Goal: Information Seeking & Learning: Learn about a topic

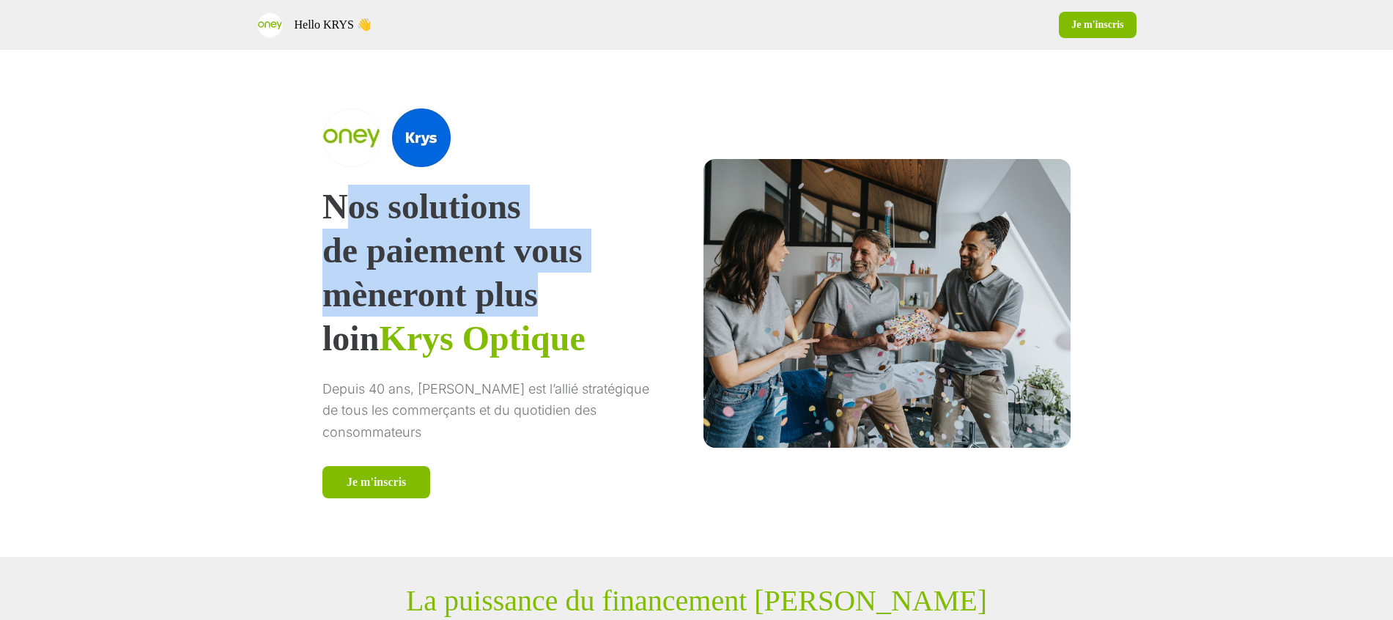
drag, startPoint x: 369, startPoint y: 206, endPoint x: 646, endPoint y: 315, distance: 297.7
click at [646, 315] on h1 "Nos solutions de paiement vous mèneront plus loin Krys Optique" at bounding box center [492, 273] width 340 height 176
drag, startPoint x: 646, startPoint y: 315, endPoint x: 377, endPoint y: 193, distance: 295.8
click at [377, 193] on p "Nos solutions" at bounding box center [492, 207] width 340 height 44
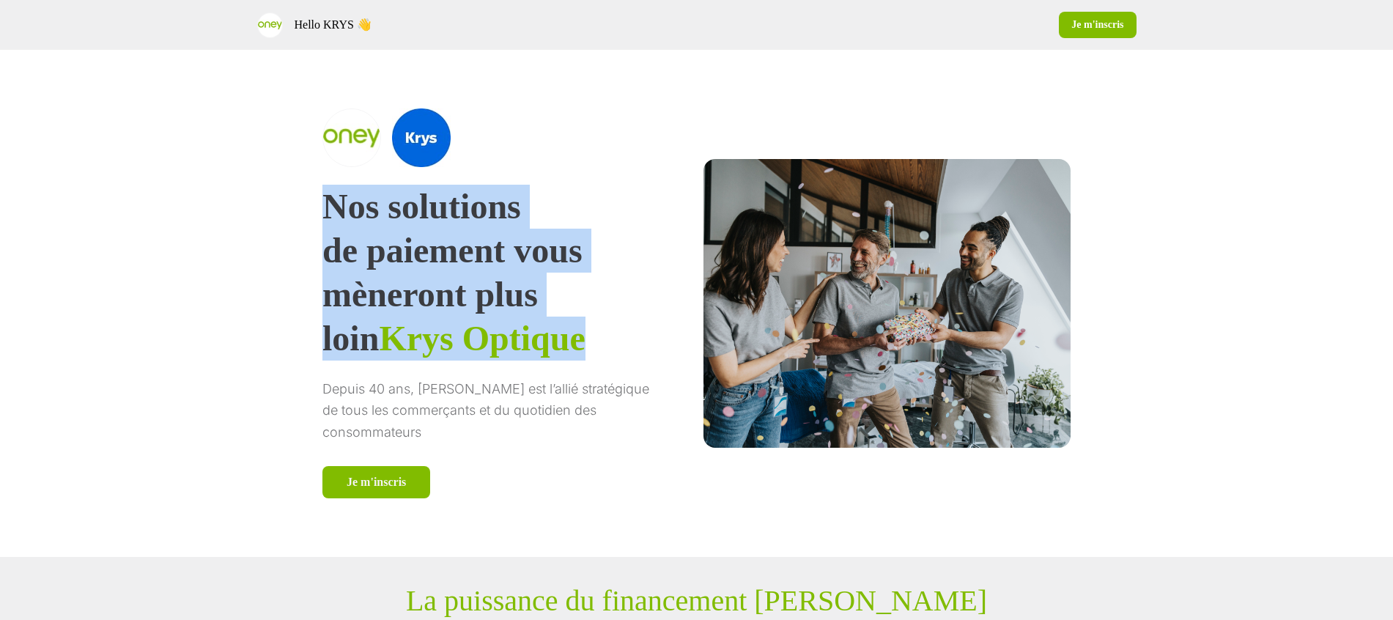
drag, startPoint x: 361, startPoint y: 200, endPoint x: 662, endPoint y: 333, distance: 328.7
click at [662, 333] on h1 "Nos solutions de paiement vous mèneront plus loin Krys Optique" at bounding box center [492, 273] width 340 height 176
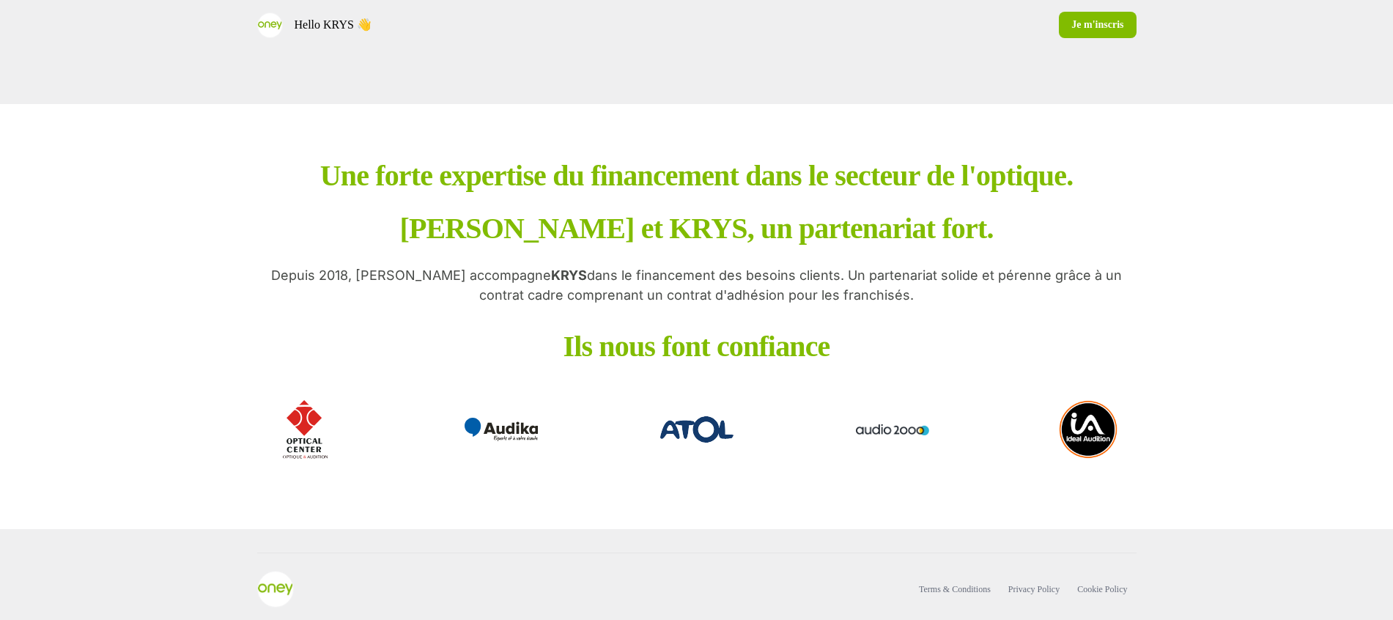
scroll to position [2794, 0]
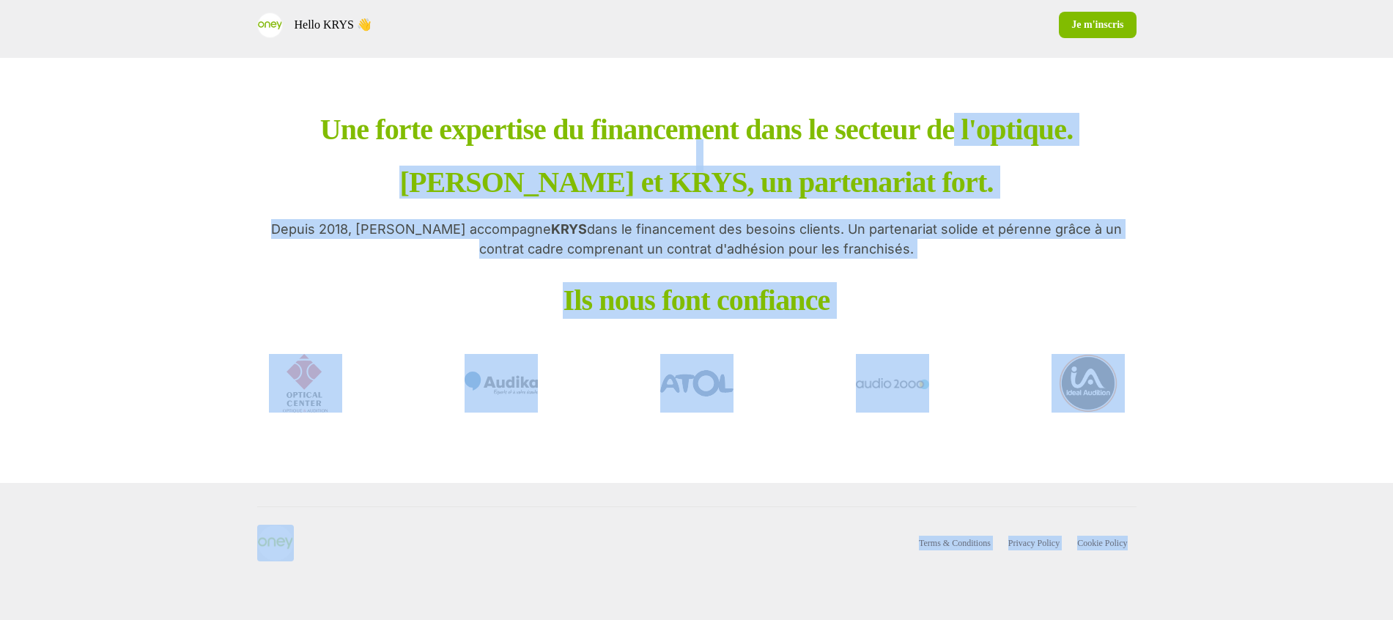
drag, startPoint x: 1392, startPoint y: 544, endPoint x: 1374, endPoint y: 81, distance: 463.4
drag, startPoint x: 1374, startPoint y: 81, endPoint x: 1337, endPoint y: 320, distance: 241.7
click at [1337, 320] on div "Une forte expertise du financement dans le secteur de l'optique. [PERSON_NAME] …" at bounding box center [696, 270] width 1393 height 425
click at [1383, 513] on div "Terms & Conditions Privacy Policy Cookie Policy" at bounding box center [696, 551] width 1393 height 137
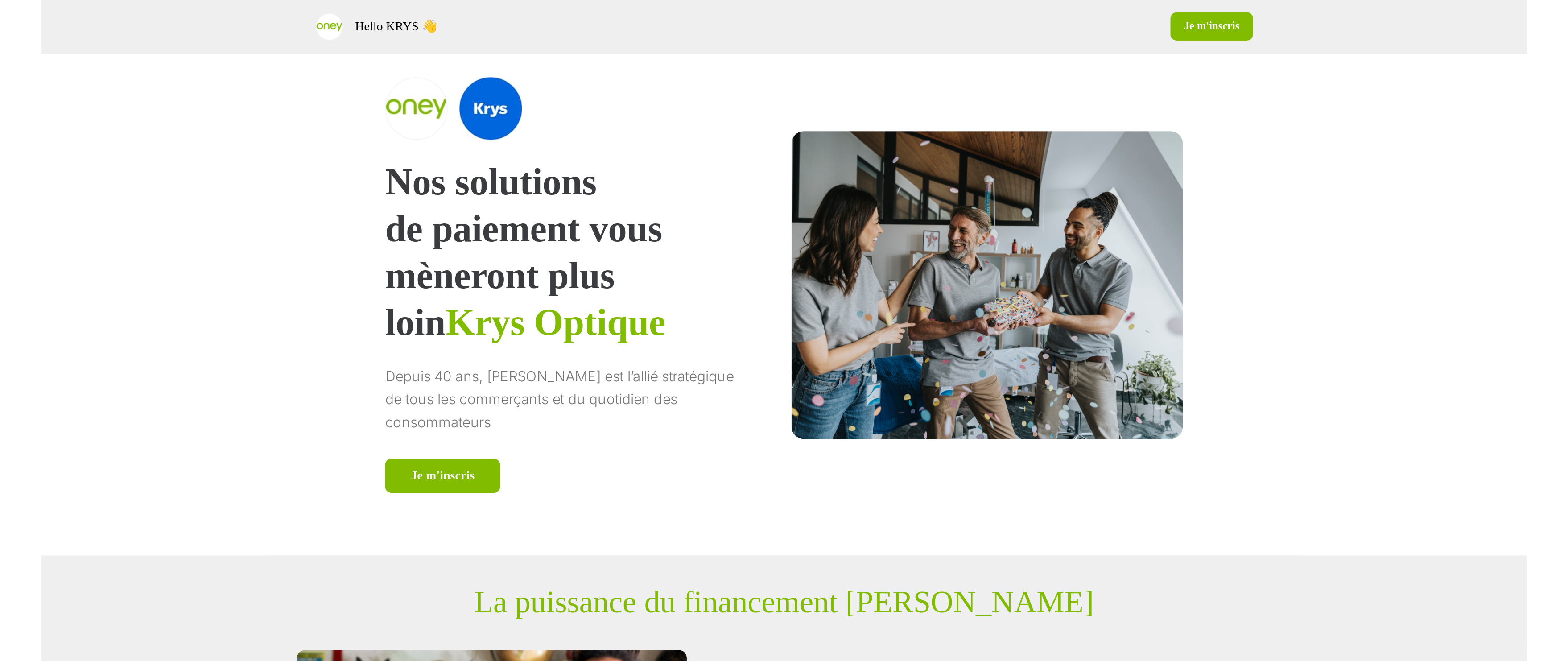
scroll to position [0, 0]
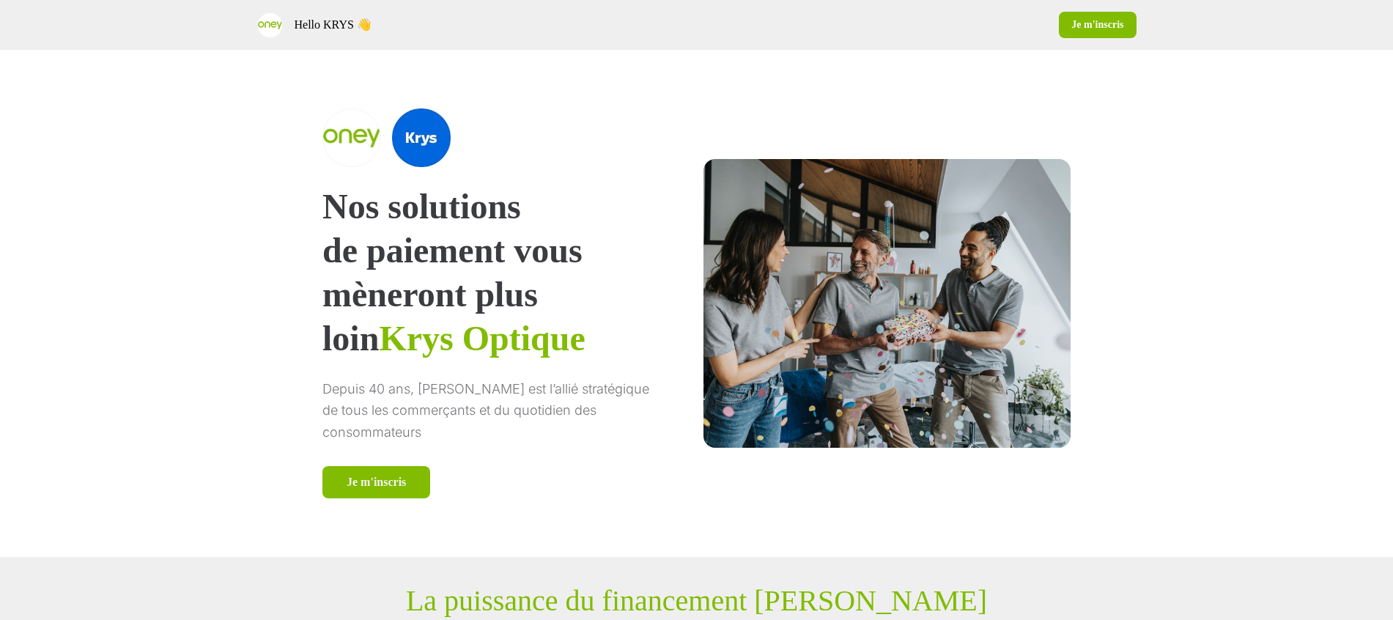
drag, startPoint x: 362, startPoint y: 295, endPoint x: 371, endPoint y: 276, distance: 21.3
click at [364, 287] on p "mèneront plus loin Krys Optique" at bounding box center [492, 317] width 340 height 88
